Goal: Information Seeking & Learning: Find specific fact

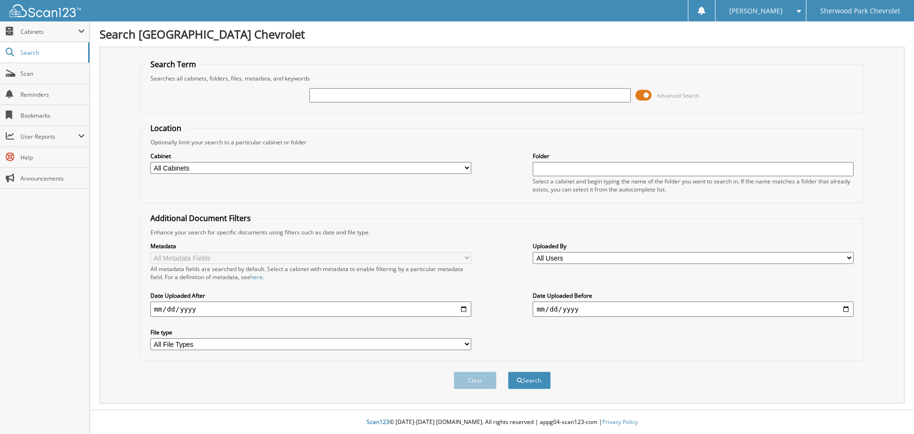
click at [349, 96] on input "text" at bounding box center [470, 95] width 321 height 14
type input "grimm"
click at [508, 371] on button "Search" at bounding box center [529, 380] width 43 height 18
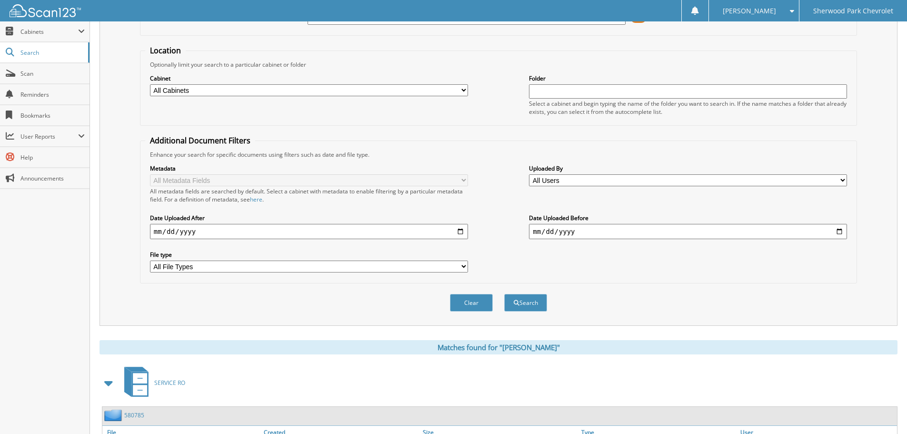
scroll to position [1, 0]
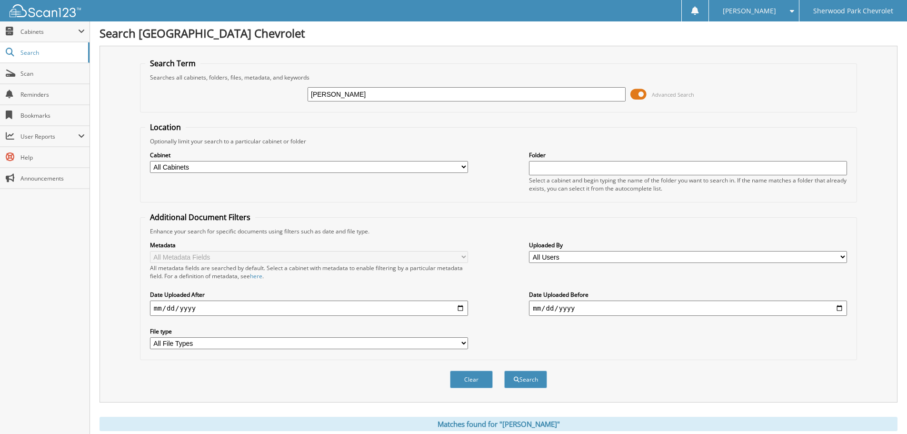
click at [353, 96] on input "[PERSON_NAME]" at bounding box center [467, 94] width 318 height 14
type input "grim"
click at [504, 371] on button "Search" at bounding box center [525, 380] width 43 height 18
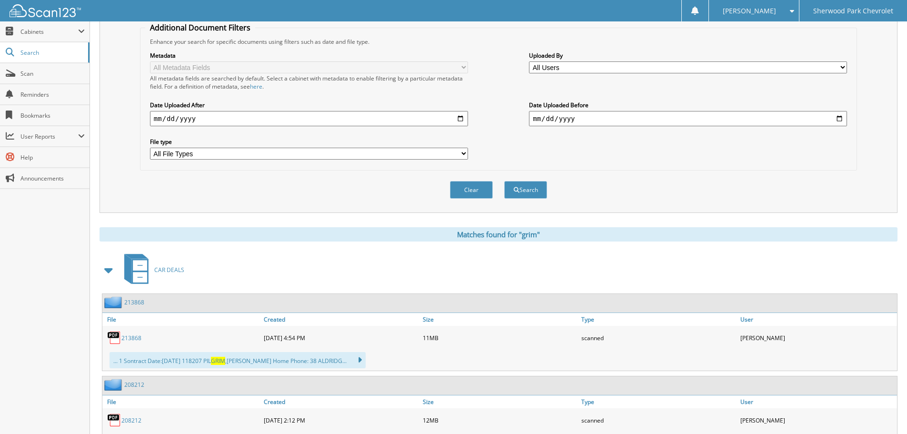
scroll to position [333, 0]
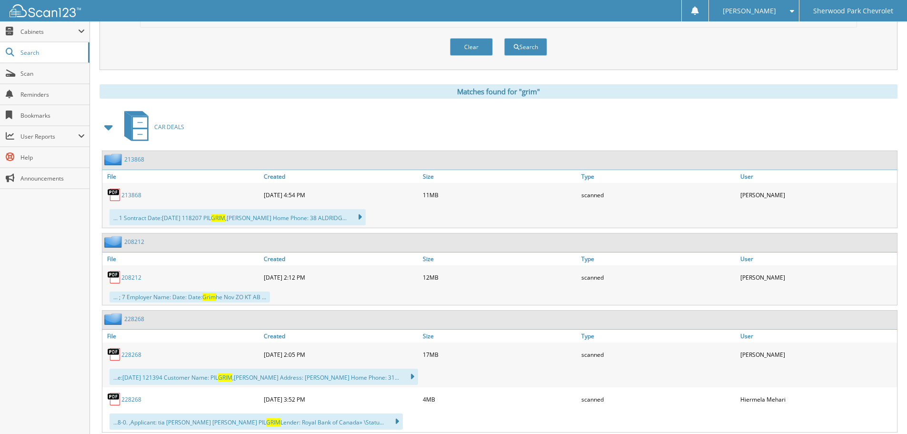
click at [143, 197] on div "213868" at bounding box center [181, 194] width 159 height 19
click at [132, 194] on link "213868" at bounding box center [131, 195] width 20 height 8
